Goal: Find specific page/section

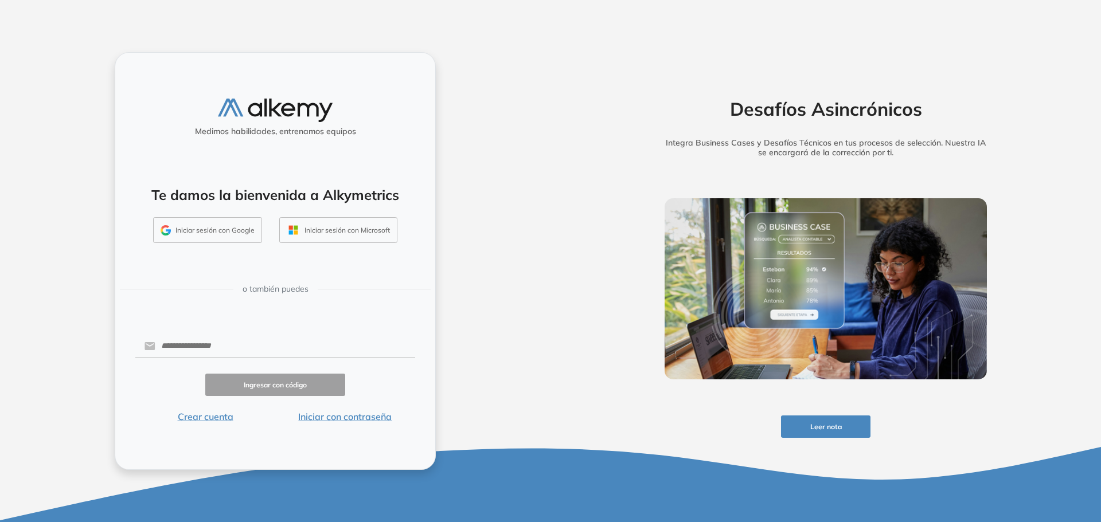
click at [343, 229] on button "Iniciar sesión con Microsoft" at bounding box center [338, 230] width 118 height 26
click at [360, 419] on button "Iniciar con contraseña" at bounding box center [345, 417] width 140 height 14
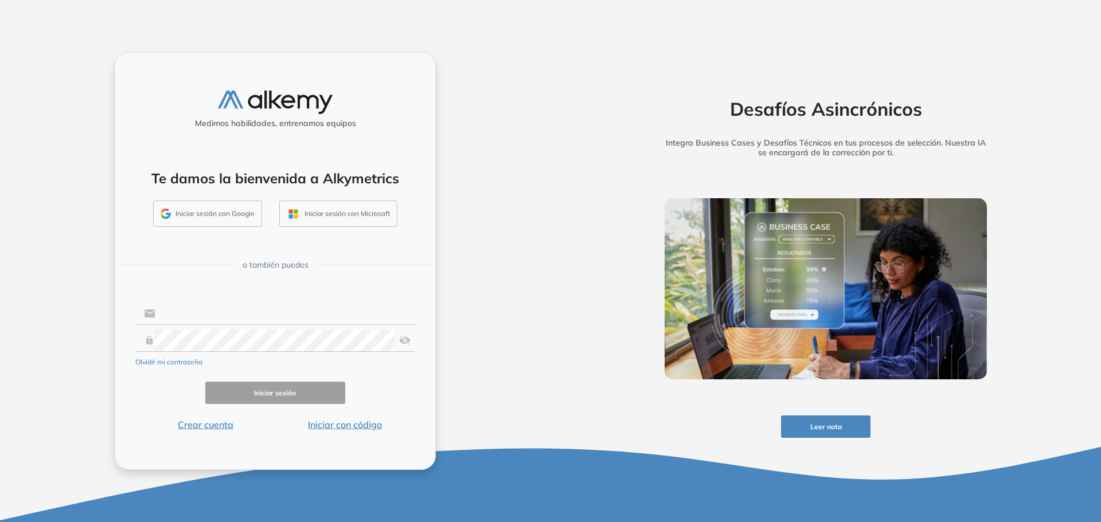
type input "**********"
click at [245, 392] on button "Iniciar sesión" at bounding box center [275, 393] width 140 height 22
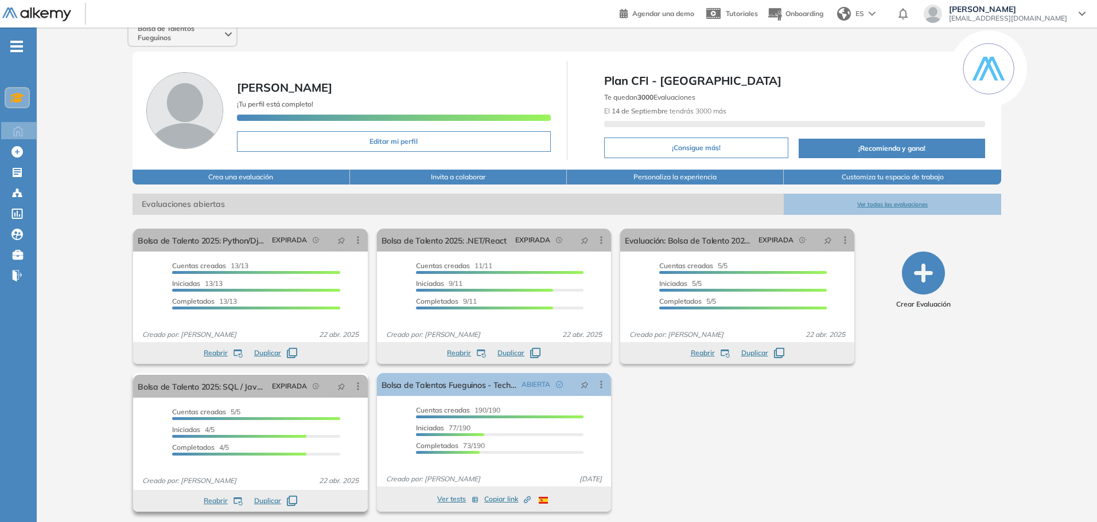
scroll to position [17, 0]
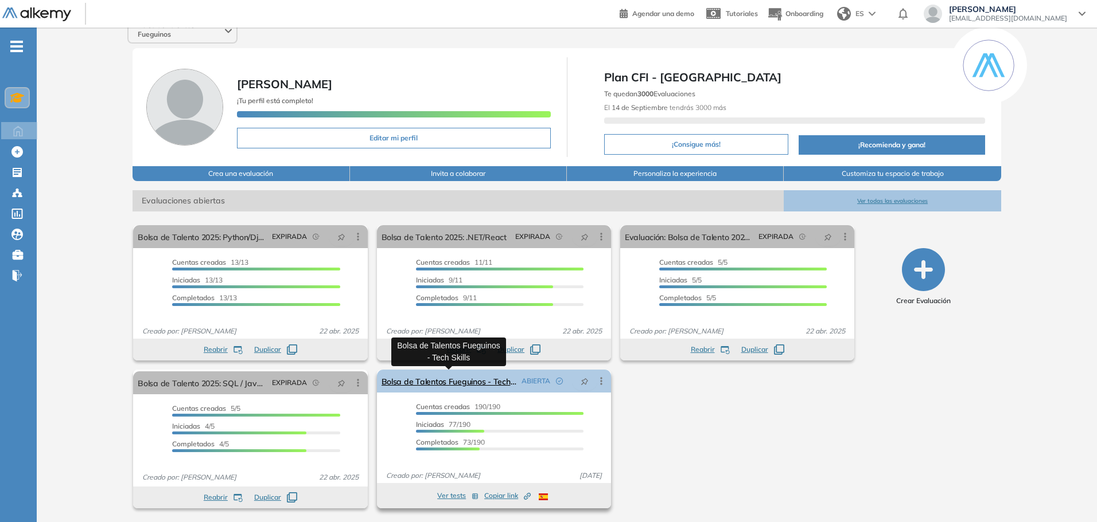
click at [439, 378] on link "Bolsa de Talentos Fueguinos - Tech Skills" at bounding box center [448, 381] width 135 height 23
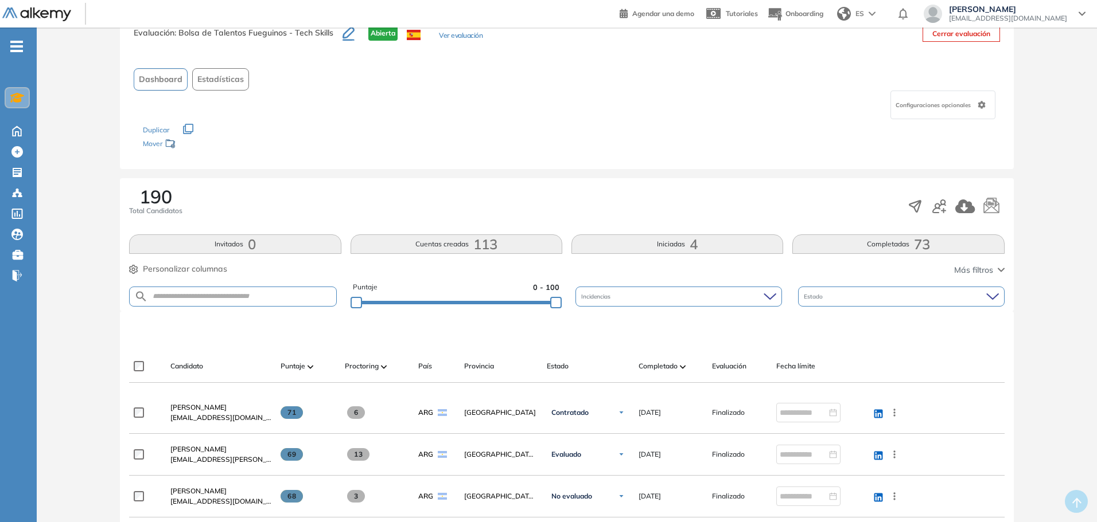
scroll to position [57, 0]
